Goal: Task Accomplishment & Management: Manage account settings

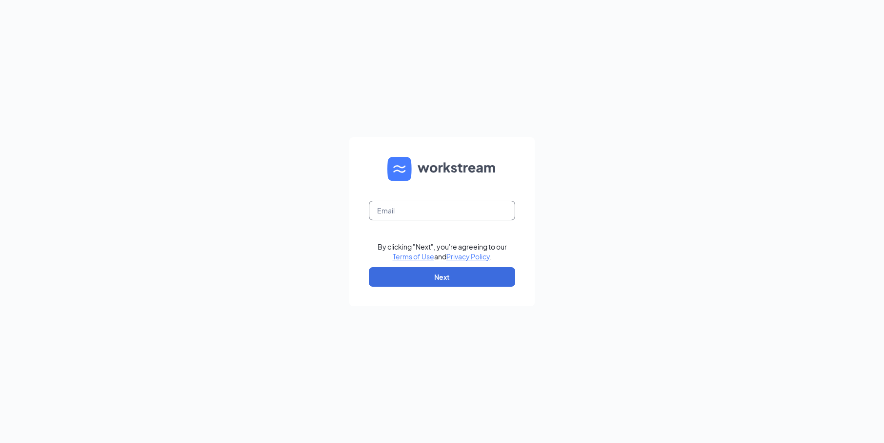
click at [442, 213] on input "text" at bounding box center [442, 211] width 146 height 20
type input "5690@internal-email.com"
click at [423, 277] on button "Next" at bounding box center [442, 277] width 146 height 20
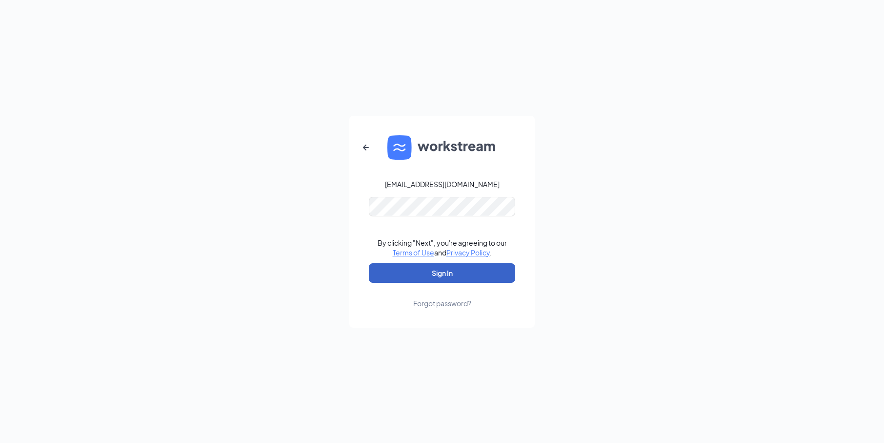
click at [427, 272] on button "Sign In" at bounding box center [442, 273] width 146 height 20
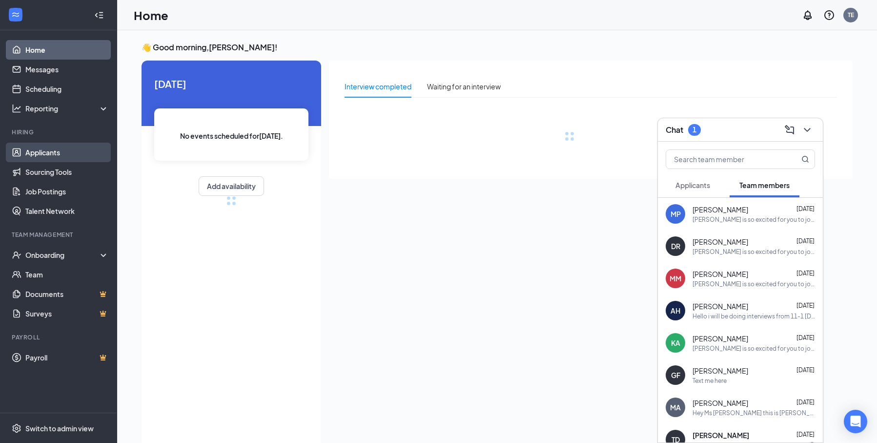
click at [35, 153] on link "Applicants" at bounding box center [66, 152] width 83 height 20
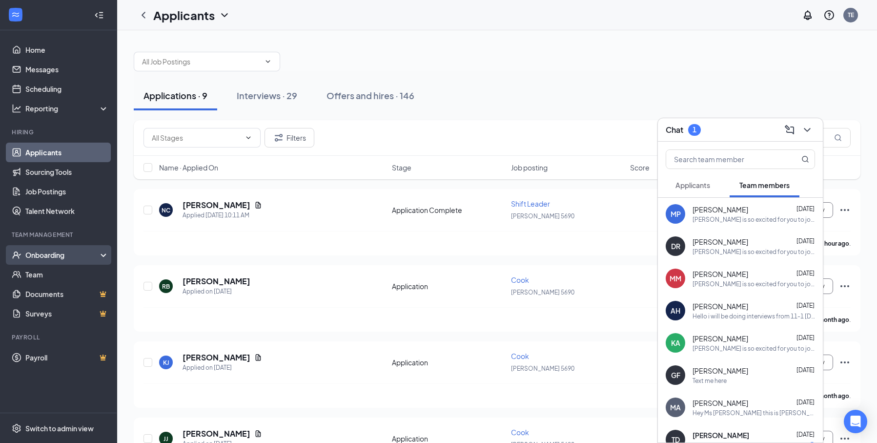
click at [35, 260] on div "Onboarding" at bounding box center [58, 255] width 117 height 20
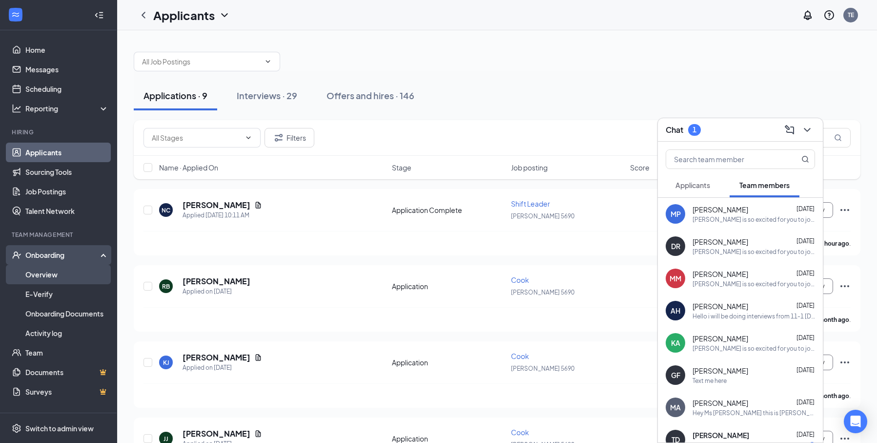
click at [35, 283] on link "Overview" at bounding box center [66, 274] width 83 height 20
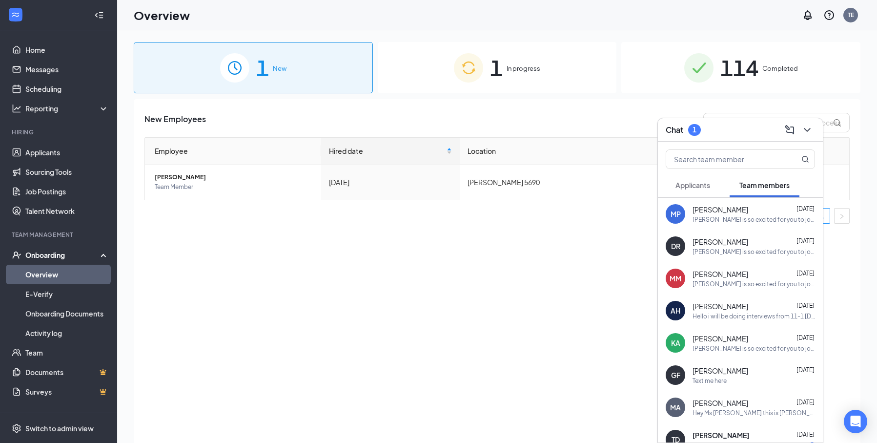
click at [525, 68] on span "In progress" at bounding box center [523, 68] width 34 height 10
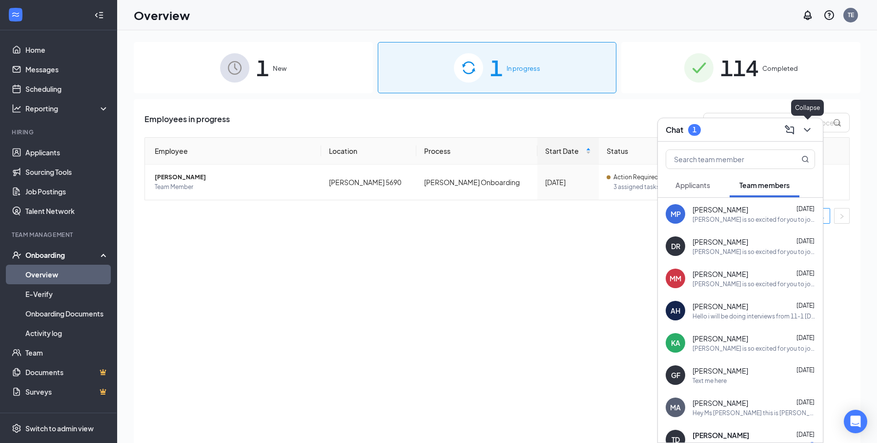
click at [809, 130] on icon "ChevronDown" at bounding box center [807, 130] width 12 height 12
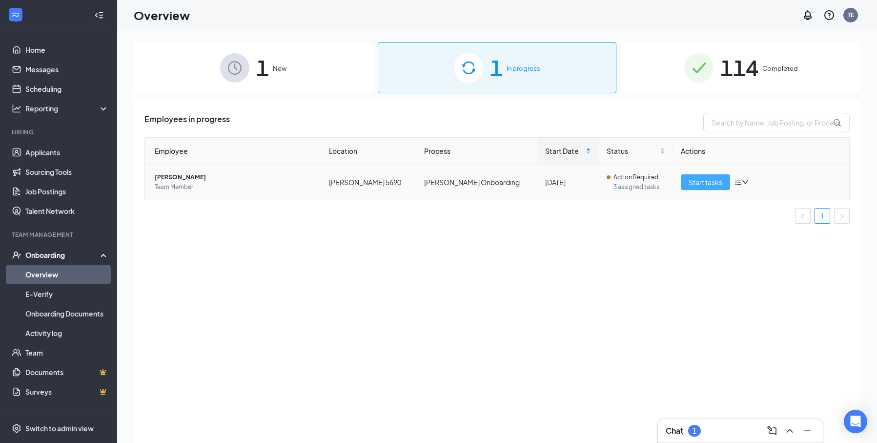
click at [695, 179] on span "Start tasks" at bounding box center [705, 182] width 34 height 11
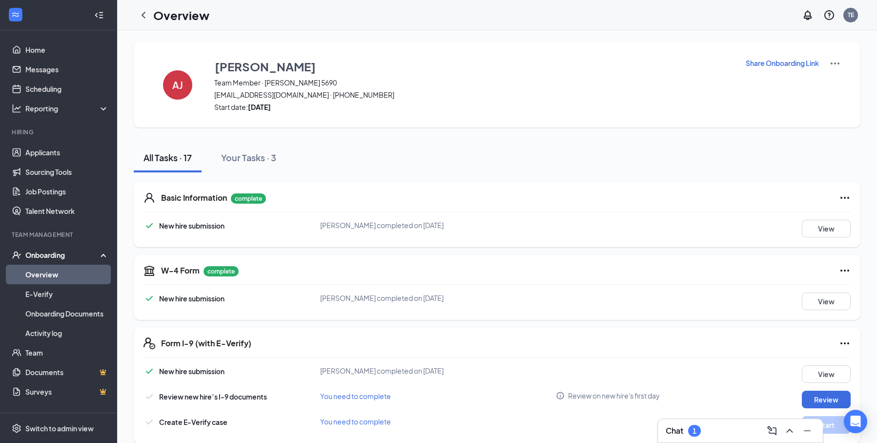
click at [793, 60] on p "Share Onboarding Link" at bounding box center [782, 63] width 73 height 10
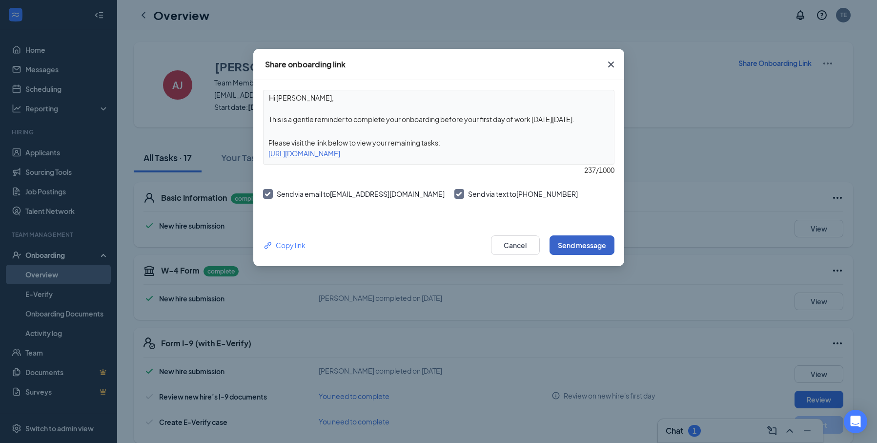
click at [569, 246] on button "Send message" at bounding box center [581, 245] width 65 height 20
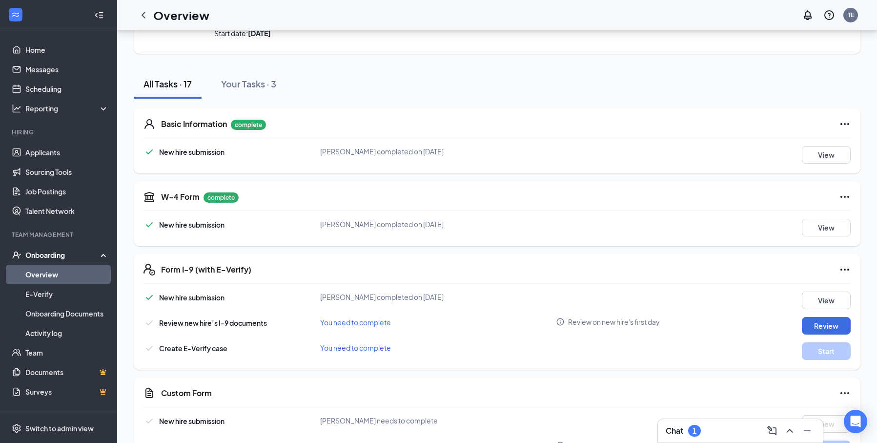
scroll to position [98, 0]
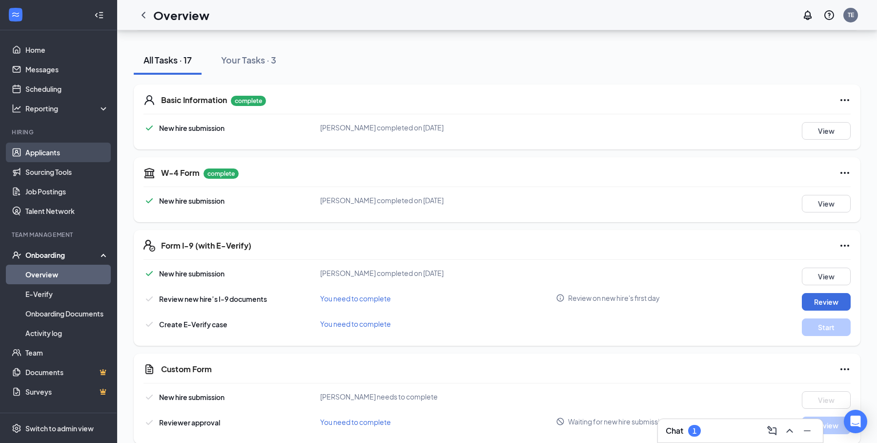
click at [47, 155] on link "Applicants" at bounding box center [66, 152] width 83 height 20
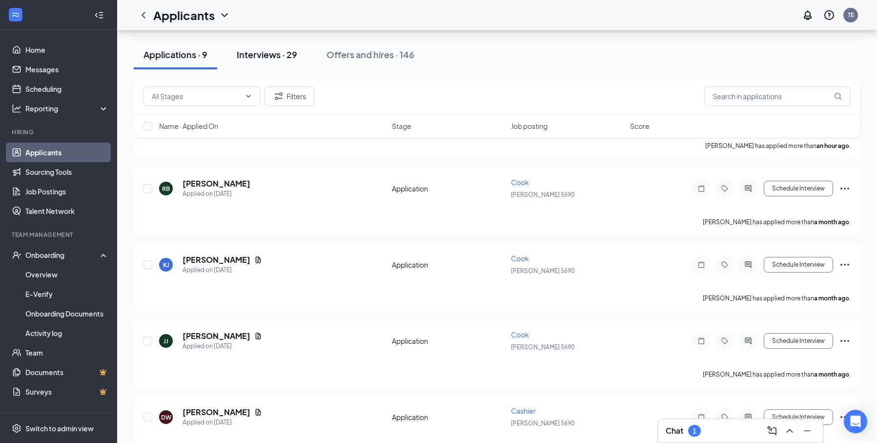
click at [282, 57] on div "Interviews · 29" at bounding box center [267, 54] width 61 height 12
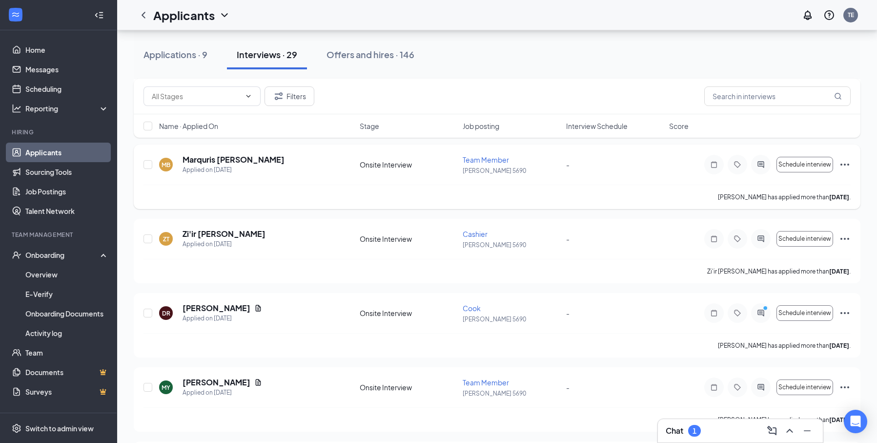
scroll to position [195, 0]
